Goal: Transaction & Acquisition: Download file/media

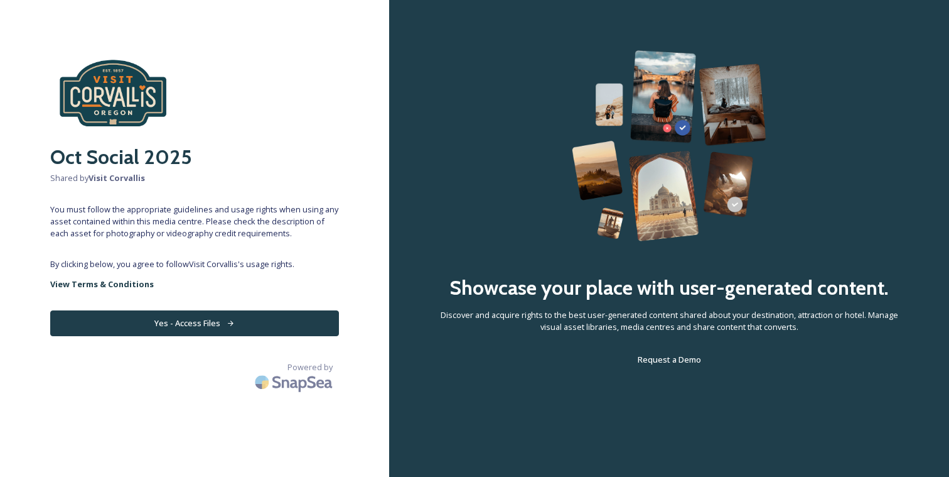
click at [261, 321] on button "Yes - Access Files" at bounding box center [194, 323] width 289 height 26
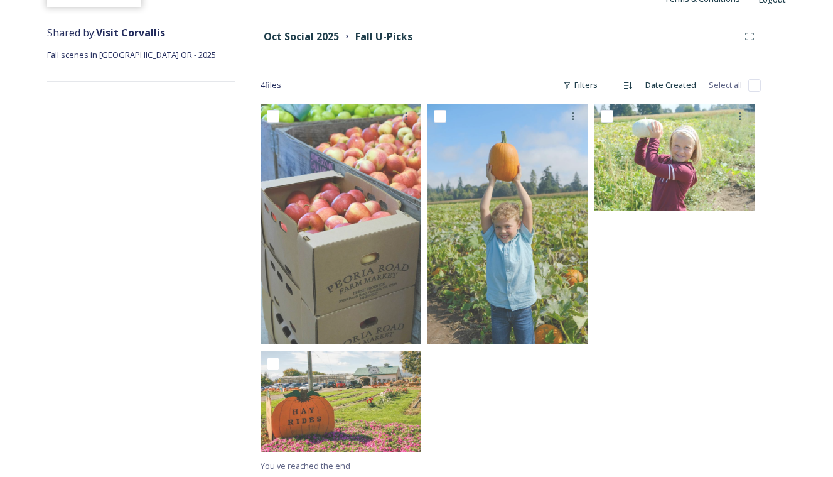
scroll to position [137, 0]
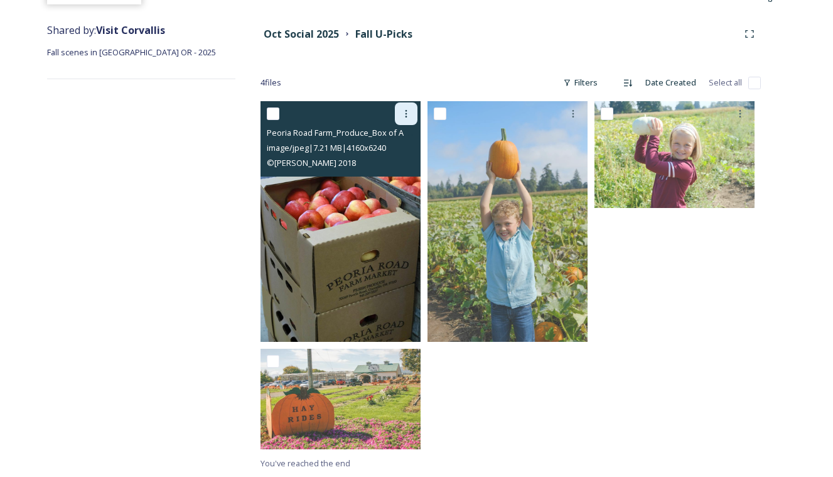
click at [410, 107] on div at bounding box center [406, 113] width 23 height 23
click at [399, 169] on span "Download" at bounding box center [391, 165] width 38 height 12
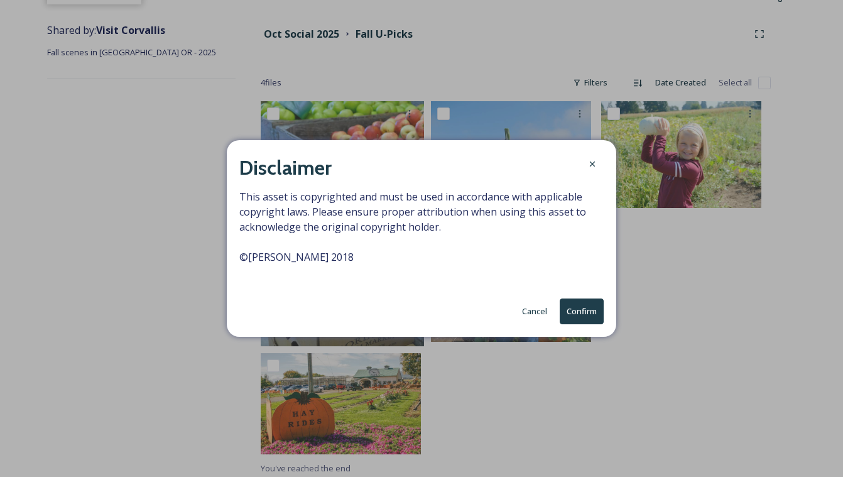
click at [575, 308] on button "Confirm" at bounding box center [581, 311] width 44 height 26
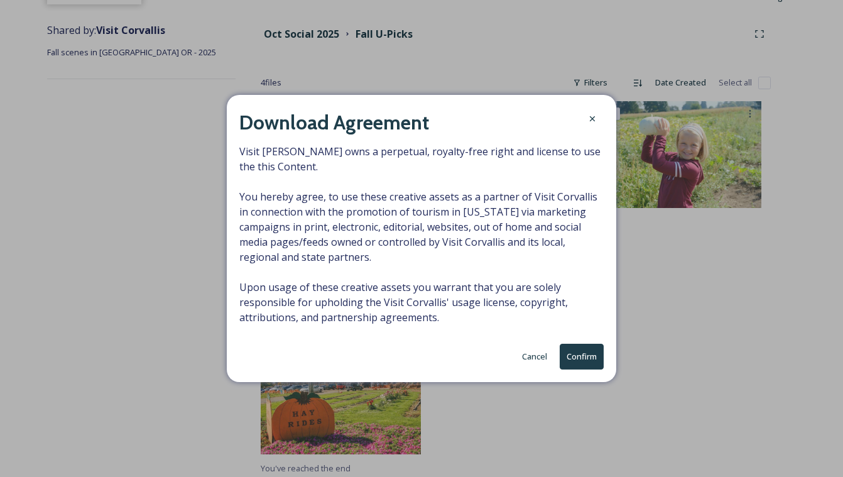
click at [593, 349] on button "Confirm" at bounding box center [581, 356] width 44 height 26
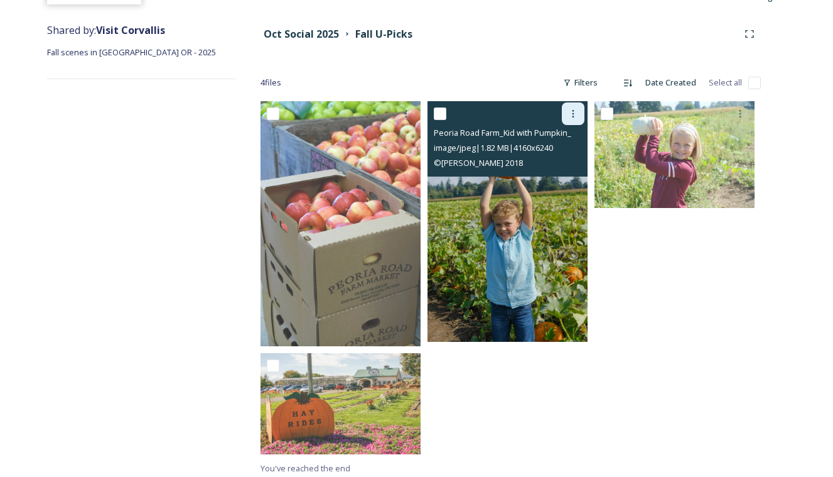
click at [567, 116] on div at bounding box center [573, 113] width 23 height 23
click at [564, 164] on span "Download" at bounding box center [558, 165] width 38 height 12
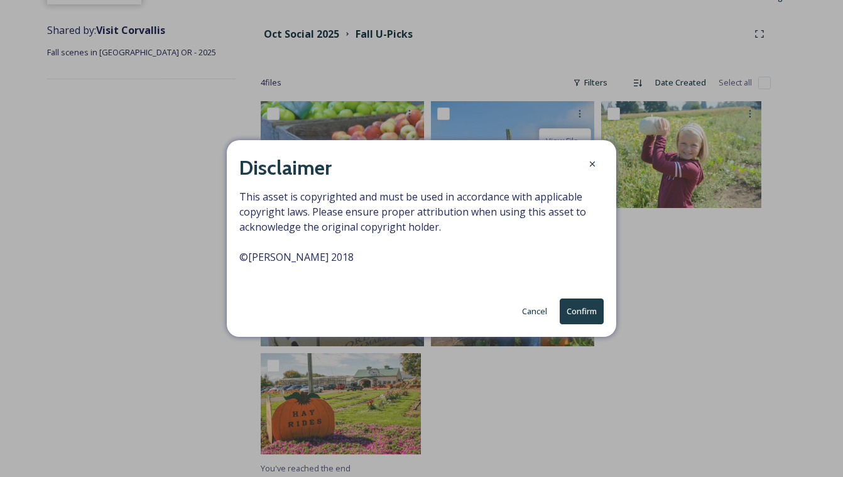
click at [572, 304] on button "Confirm" at bounding box center [581, 311] width 44 height 26
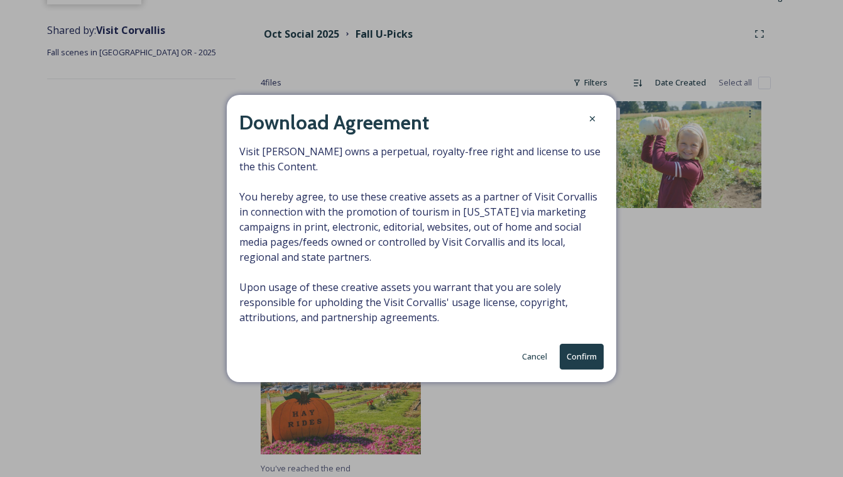
click at [586, 364] on button "Confirm" at bounding box center [581, 356] width 44 height 26
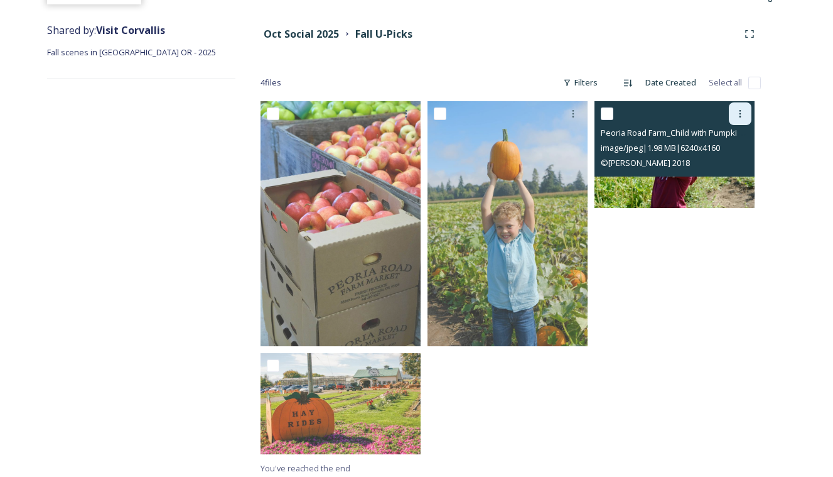
click at [744, 114] on icon at bounding box center [740, 114] width 10 height 10
click at [738, 168] on span "Download" at bounding box center [725, 165] width 38 height 12
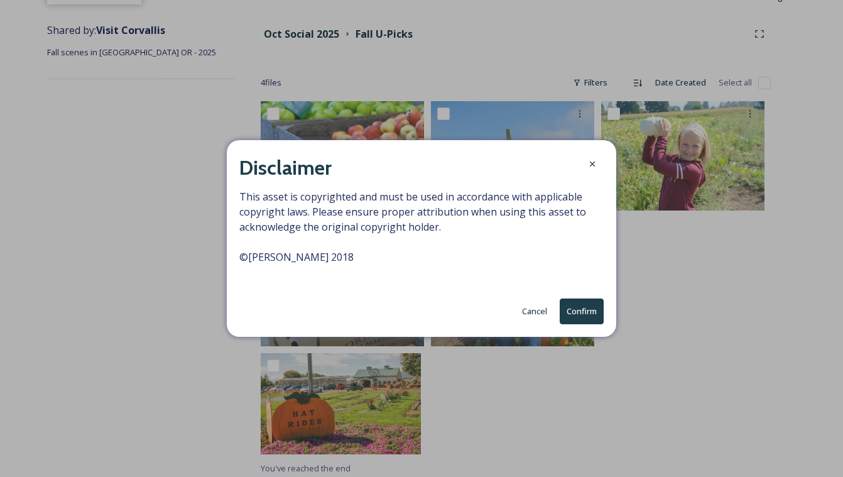
click at [576, 310] on button "Confirm" at bounding box center [581, 311] width 44 height 26
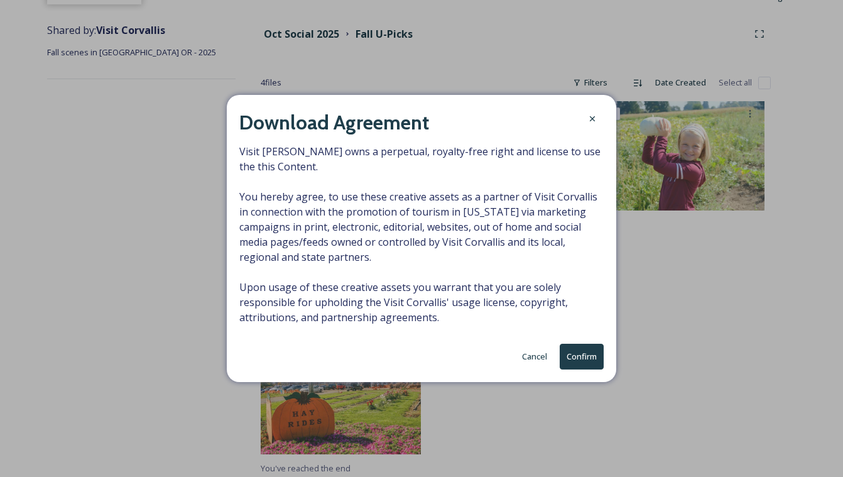
click at [593, 358] on button "Confirm" at bounding box center [581, 356] width 44 height 26
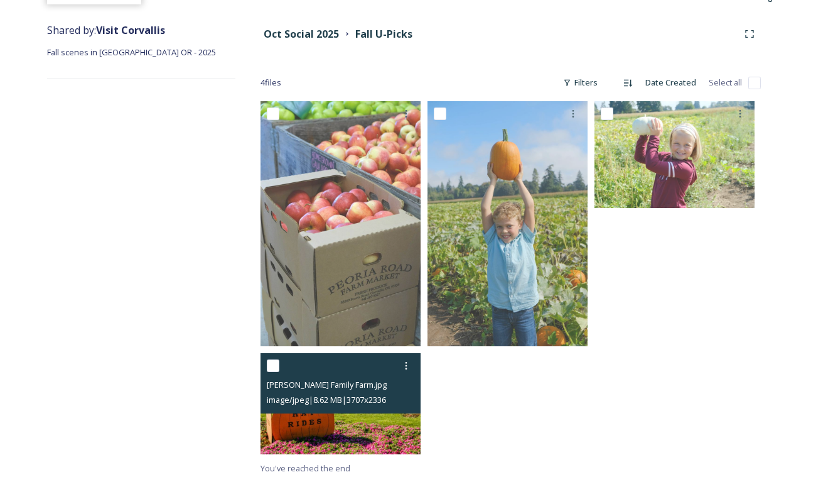
click at [315, 414] on img at bounding box center [341, 403] width 160 height 101
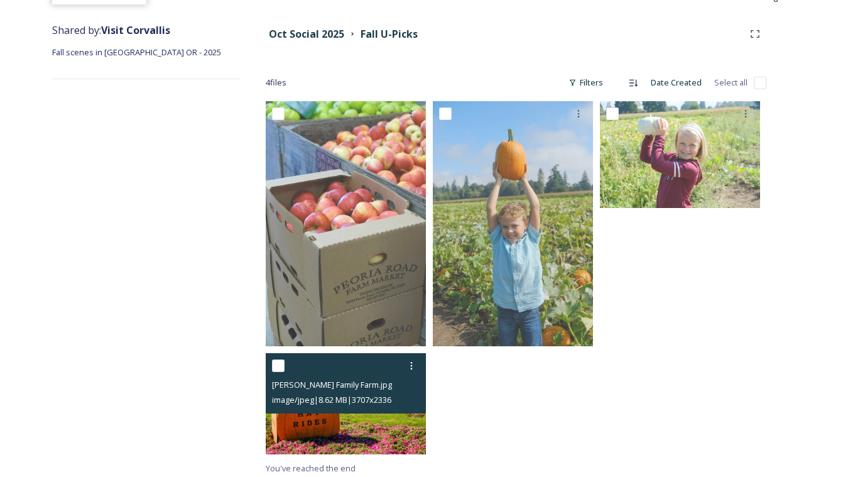
scroll to position [34, 0]
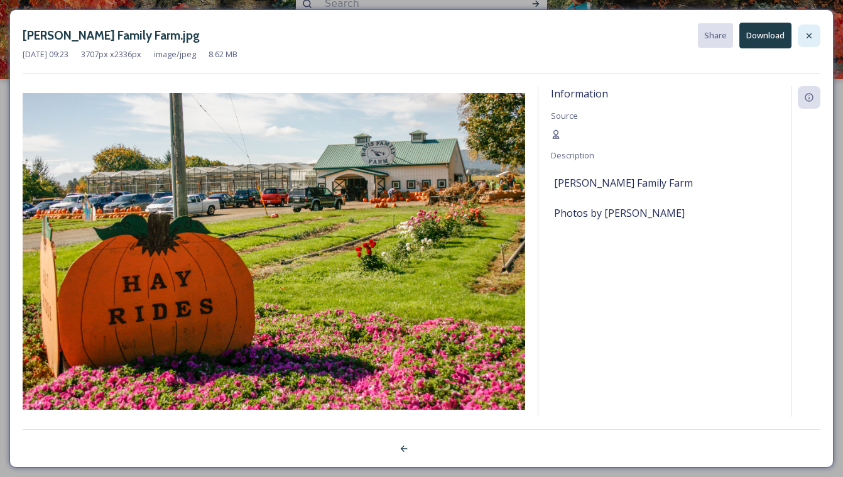
click at [808, 33] on icon at bounding box center [809, 36] width 10 height 10
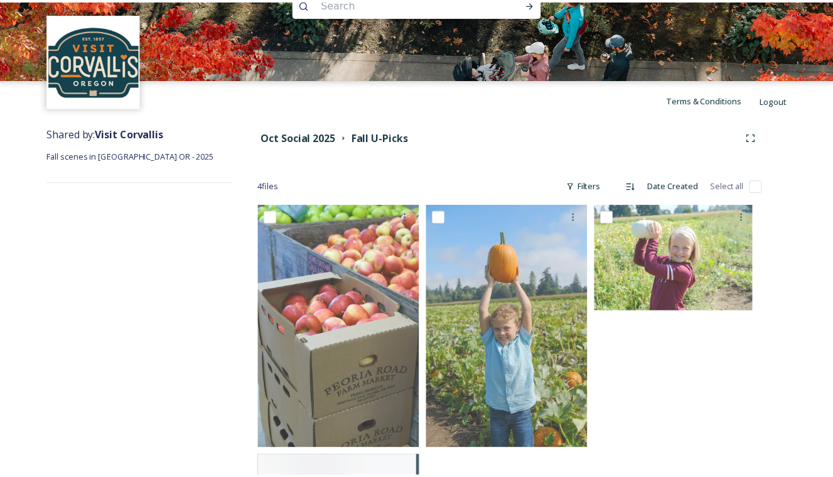
scroll to position [137, 0]
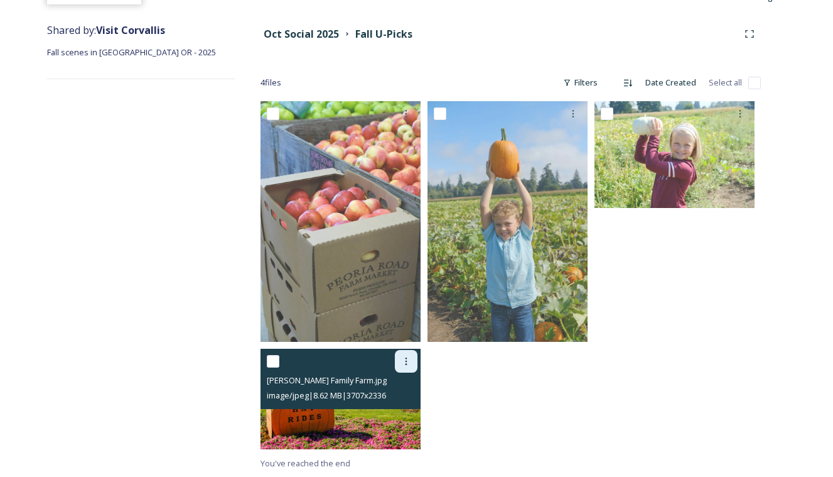
click at [399, 367] on div at bounding box center [406, 361] width 23 height 23
click at [394, 410] on span "Download" at bounding box center [391, 413] width 38 height 12
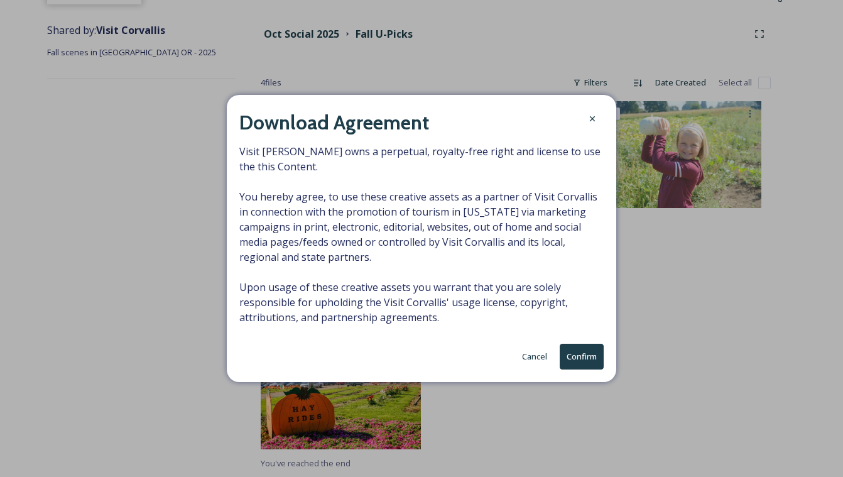
click at [583, 355] on button "Confirm" at bounding box center [581, 356] width 44 height 26
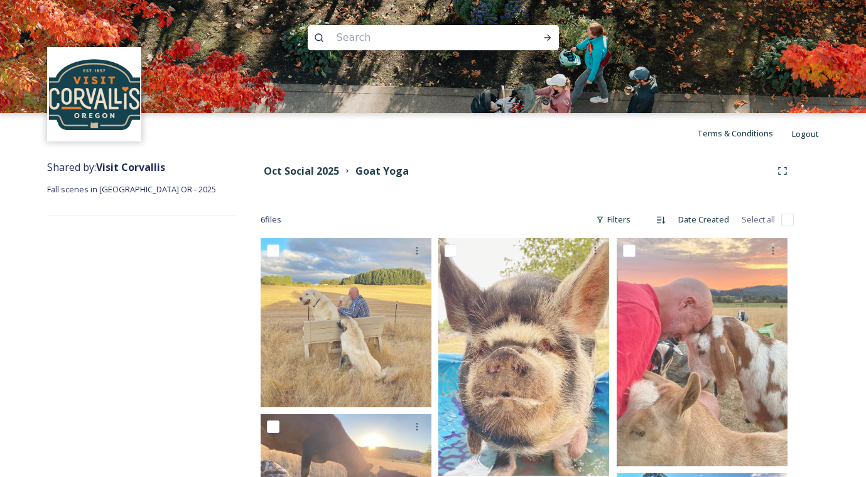
click at [860, 287] on div "Shared by: [PERSON_NAME] Fall scenes in [GEOGRAPHIC_DATA] [GEOGRAPHIC_DATA] - […" at bounding box center [433, 395] width 866 height 485
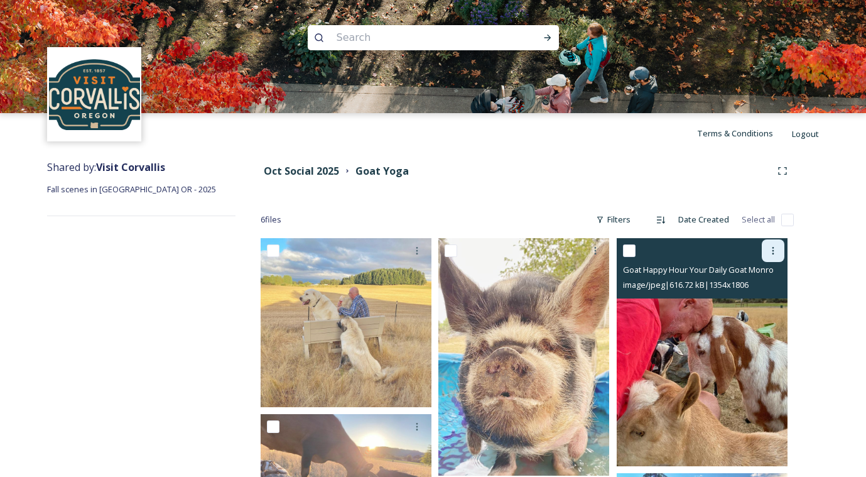
click at [772, 253] on icon at bounding box center [773, 250] width 10 height 10
click at [752, 308] on span "Download" at bounding box center [758, 302] width 38 height 12
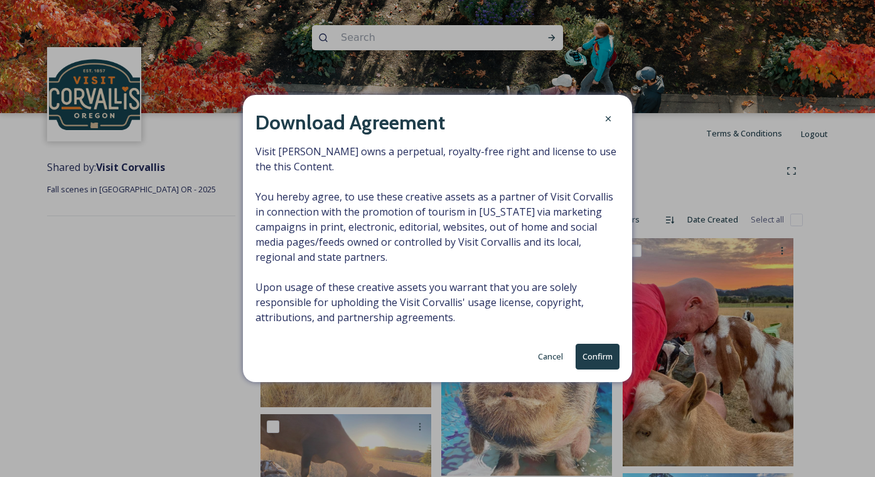
click at [603, 359] on button "Confirm" at bounding box center [598, 356] width 44 height 26
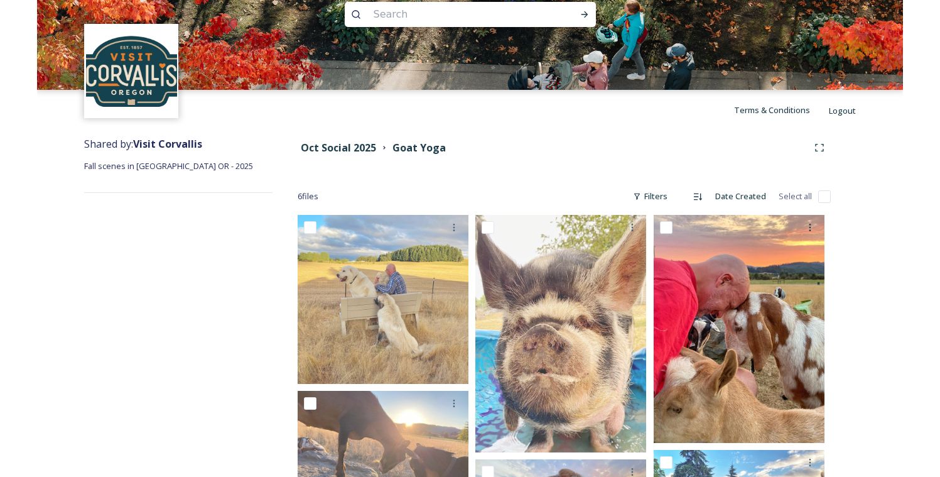
scroll to position [161, 0]
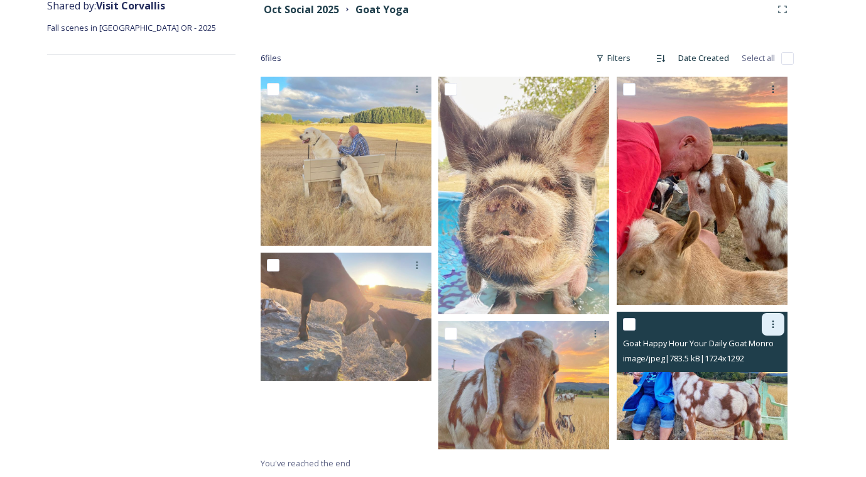
click at [773, 321] on icon at bounding box center [773, 324] width 10 height 10
click at [762, 378] on span "Download" at bounding box center [758, 376] width 38 height 12
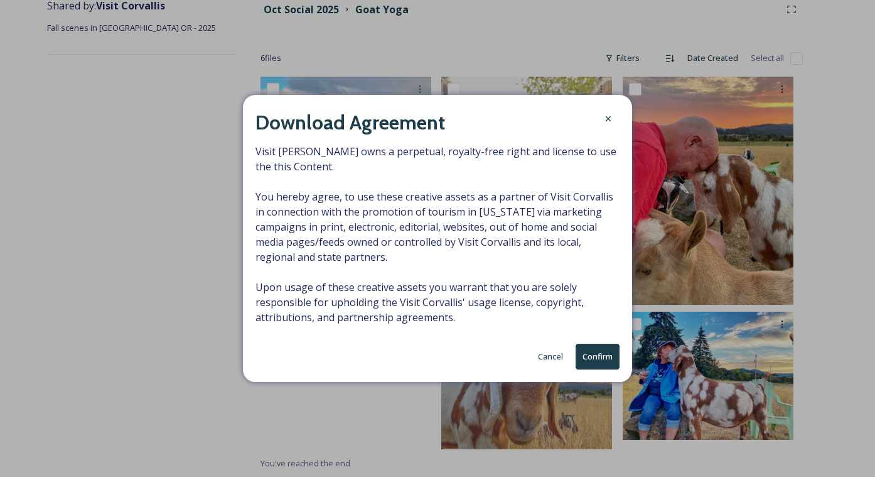
click at [600, 354] on button "Confirm" at bounding box center [598, 356] width 44 height 26
